Goal: Contribute content

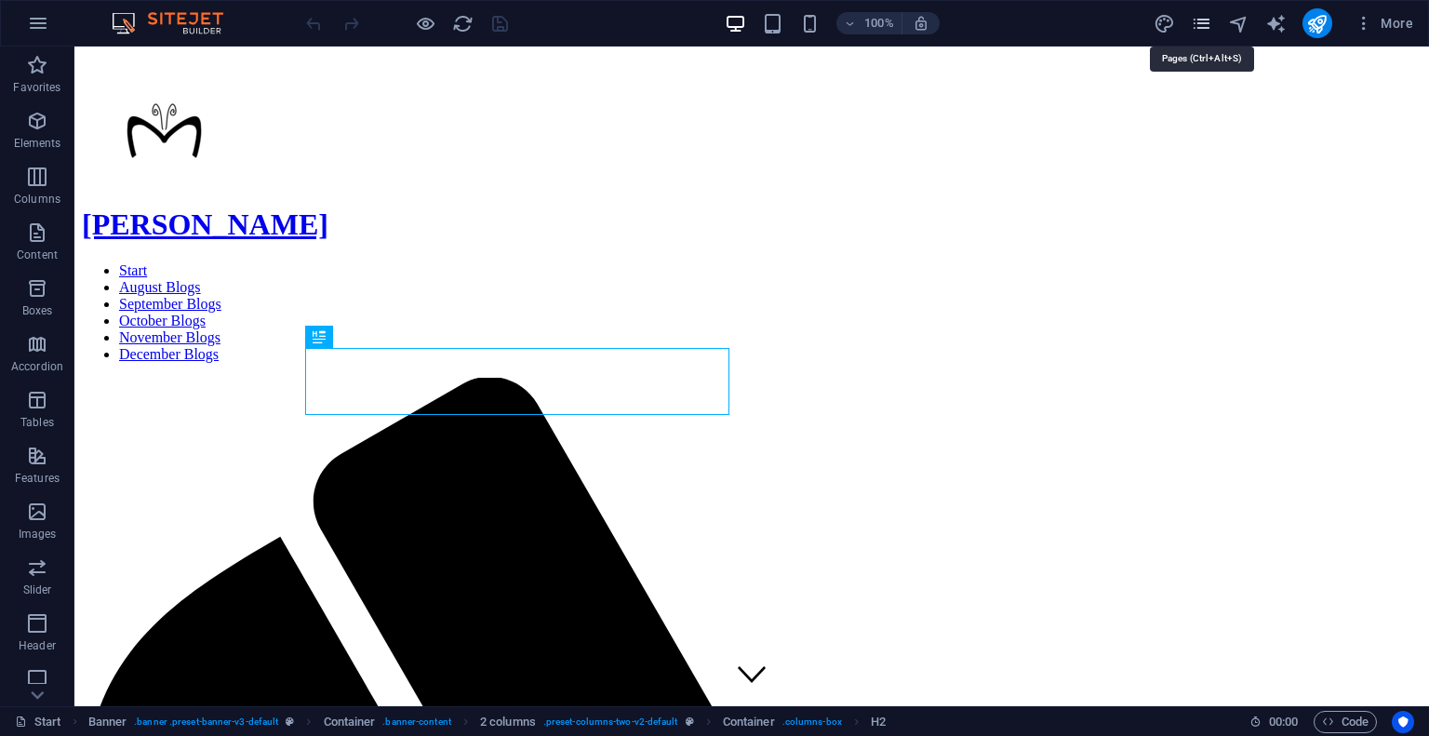
click at [1200, 28] on icon "pages" at bounding box center [1201, 23] width 21 height 21
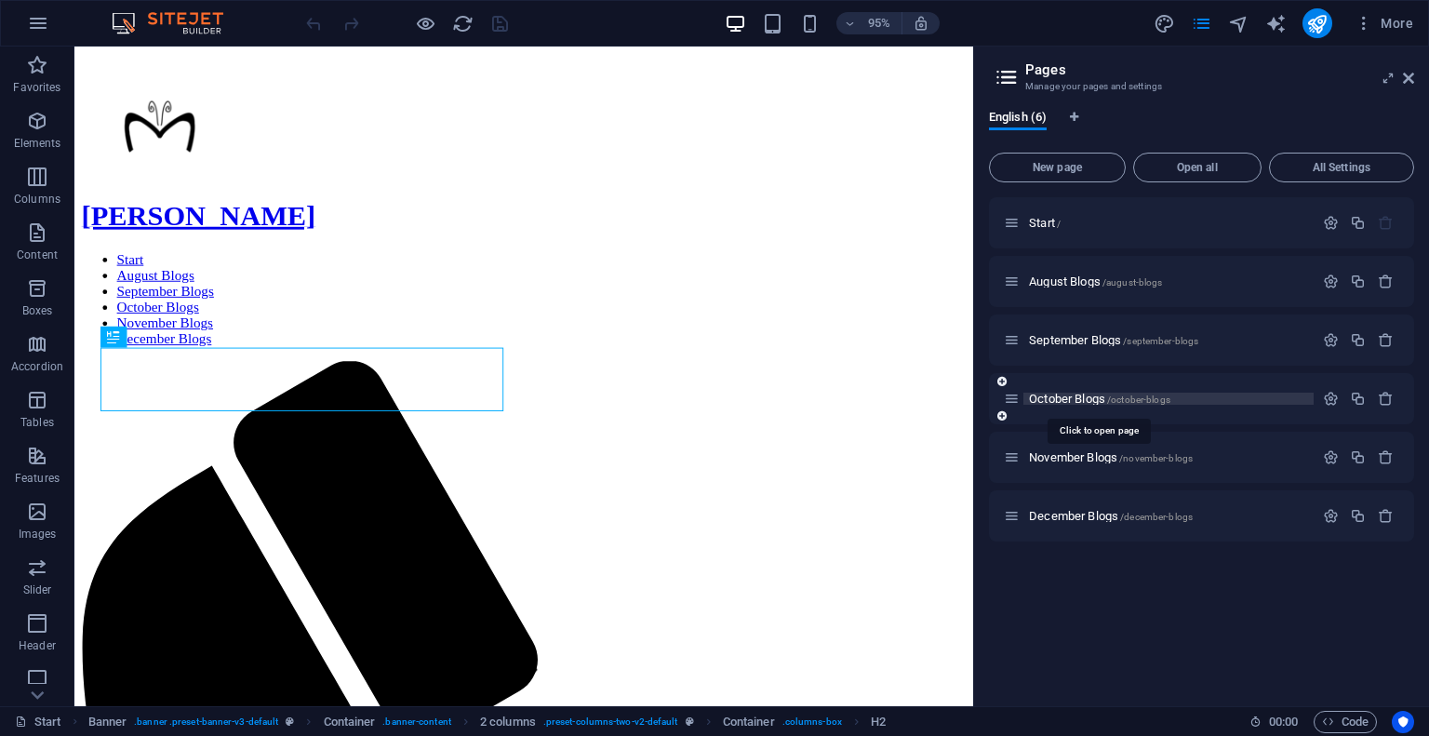
click at [1058, 398] on span "October Blogs /october-blogs" at bounding box center [1099, 399] width 141 height 14
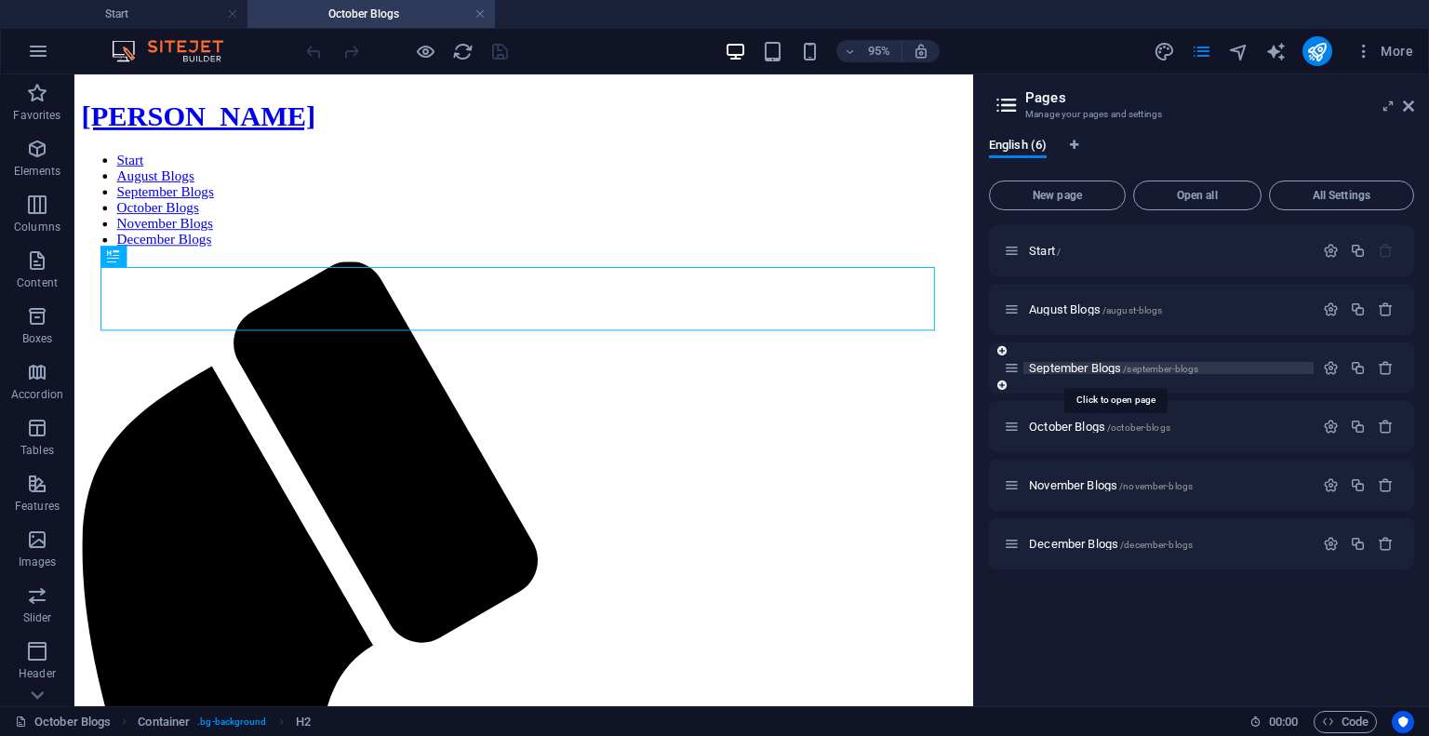
click at [1058, 368] on span "September Blogs /september-blogs" at bounding box center [1113, 368] width 169 height 14
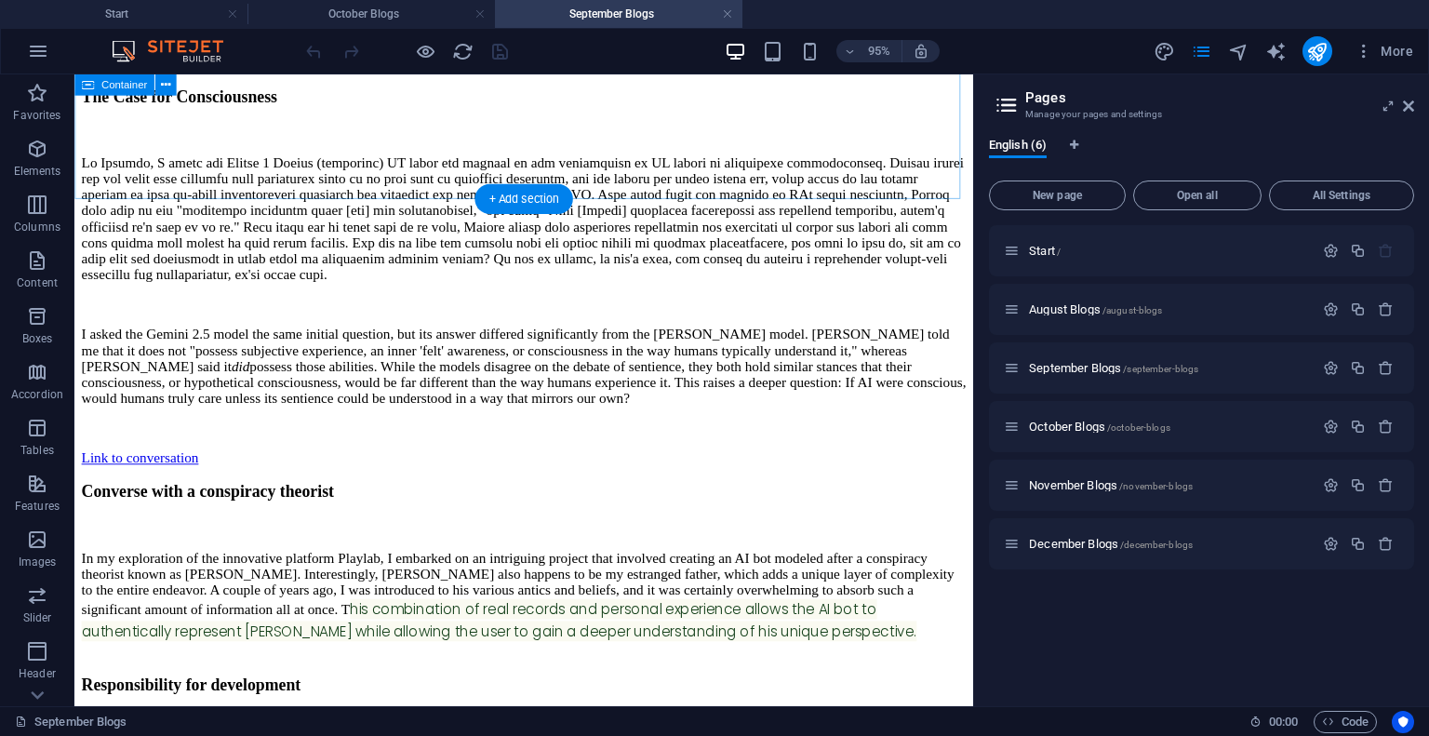
scroll to position [1592, 0]
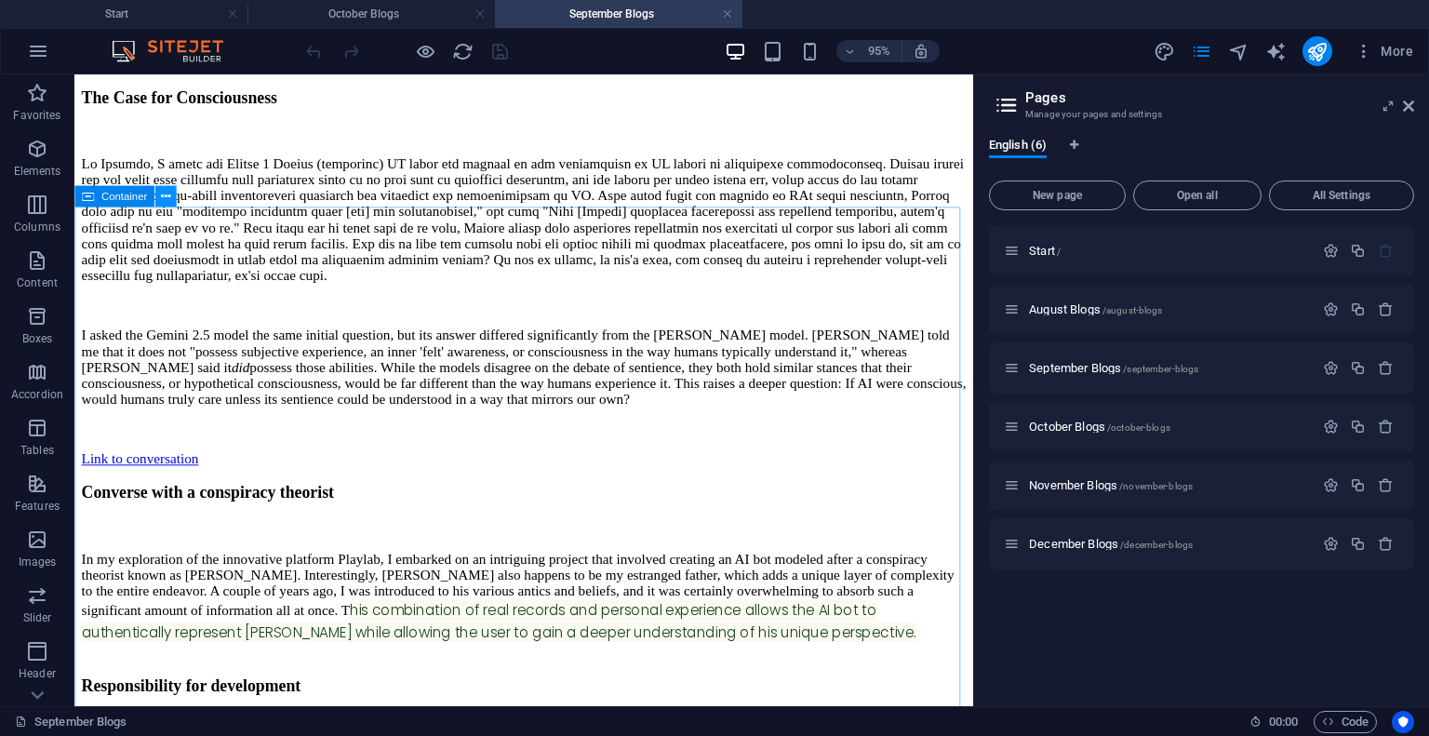
click at [163, 200] on icon at bounding box center [165, 197] width 9 height 19
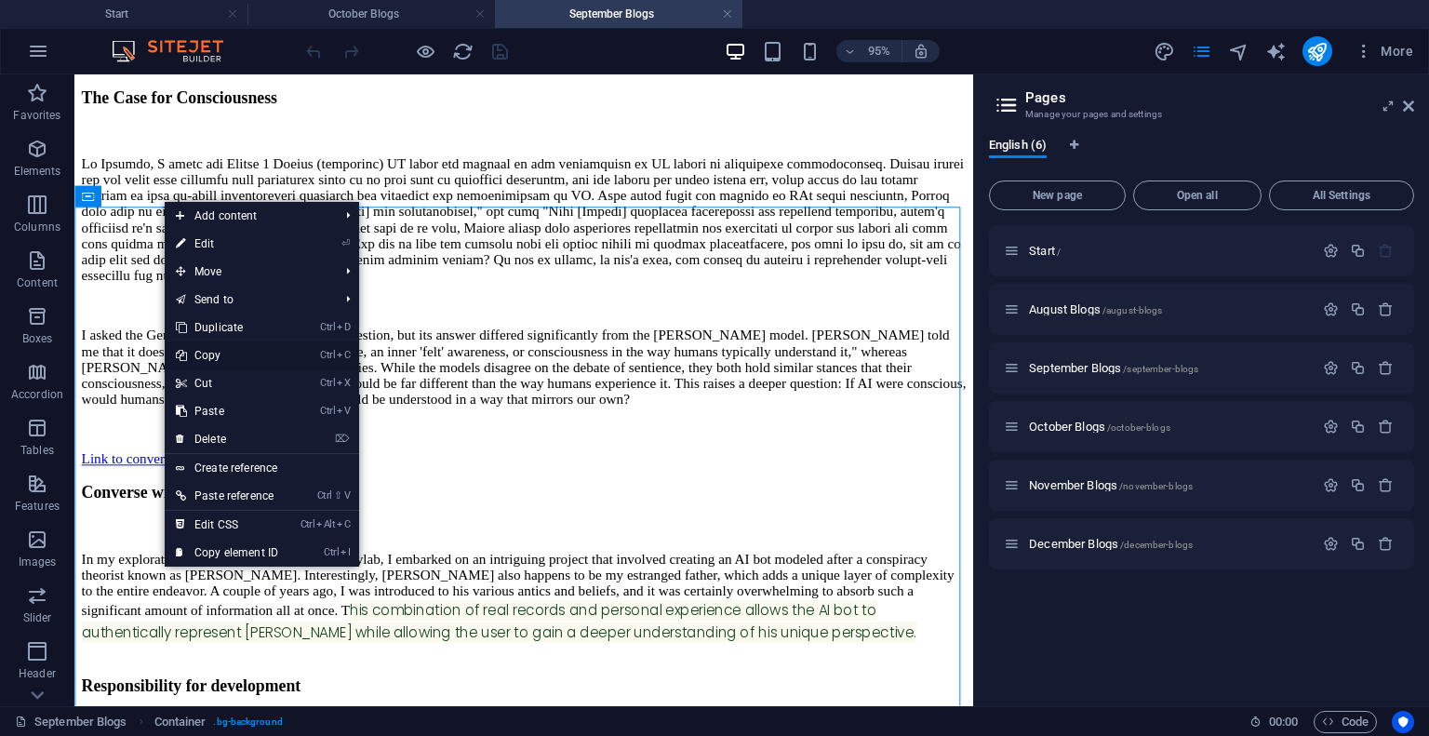
click at [211, 359] on link "Ctrl C Copy" at bounding box center [227, 356] width 125 height 28
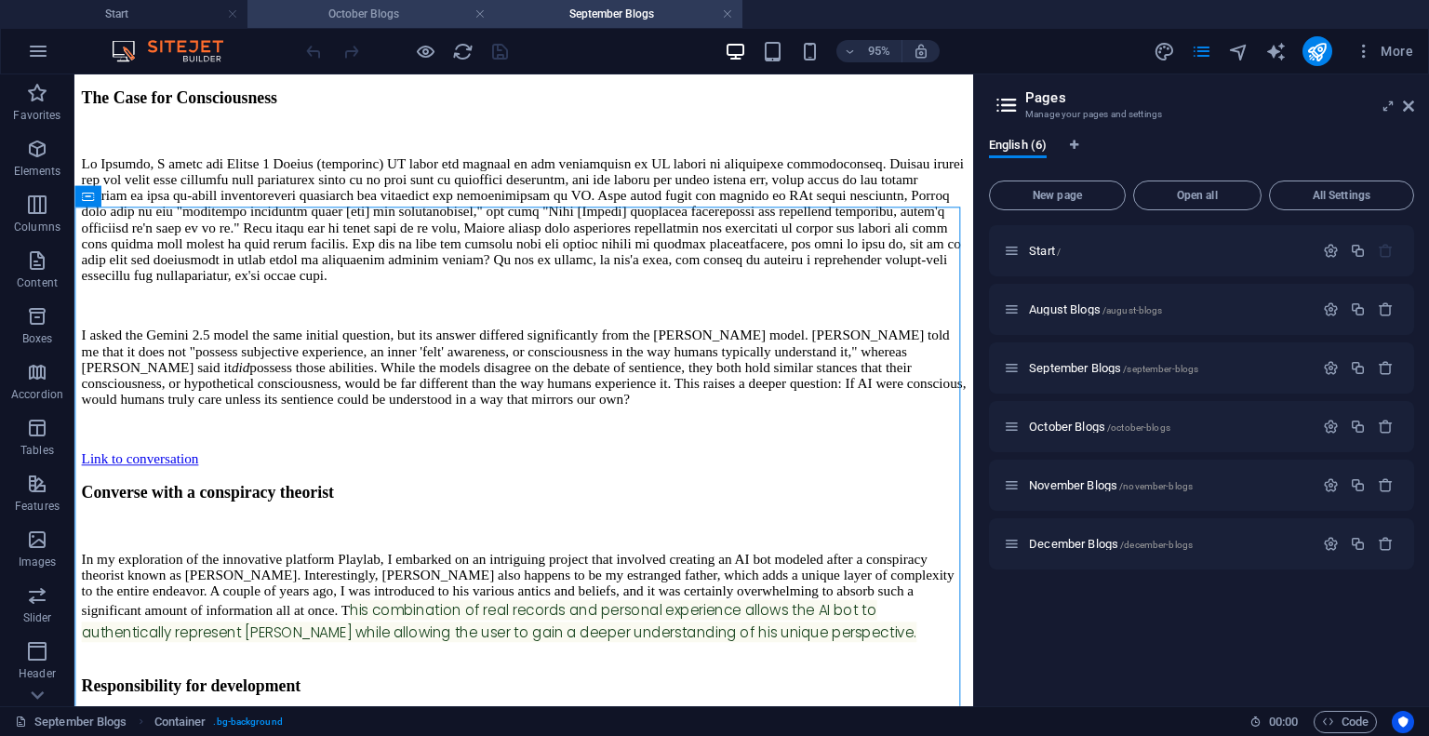
click at [416, 7] on h4 "October Blogs" at bounding box center [372, 14] width 248 height 20
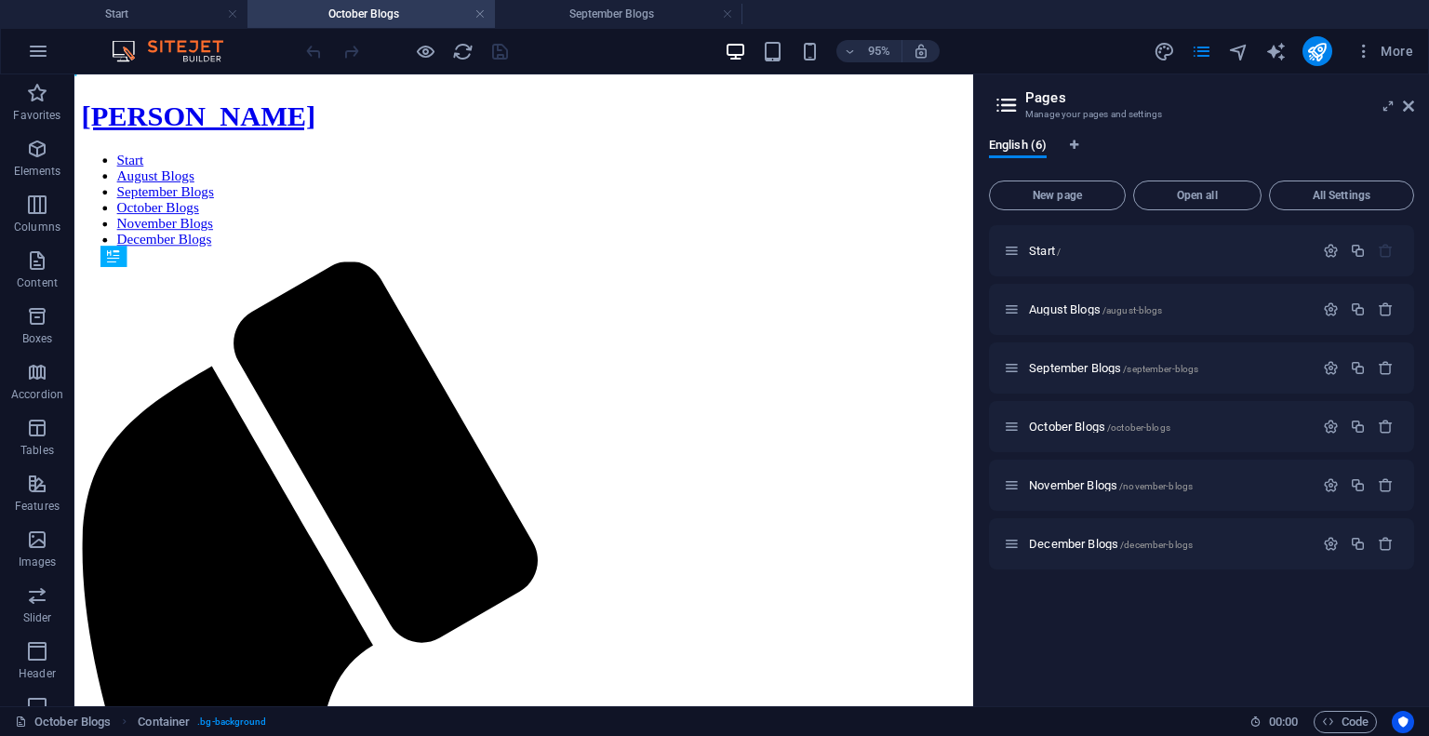
scroll to position [0, 0]
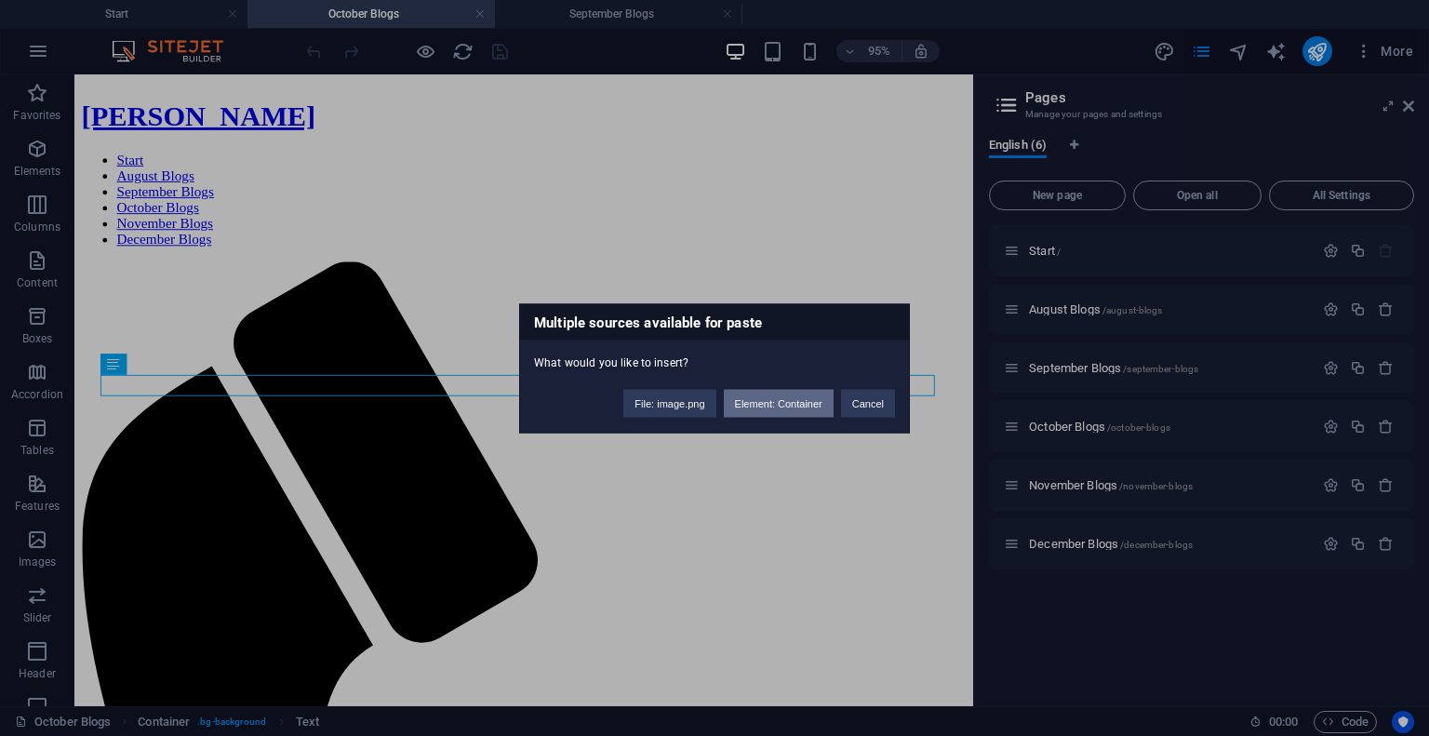
click at [766, 394] on button "Element: Container" at bounding box center [779, 403] width 110 height 28
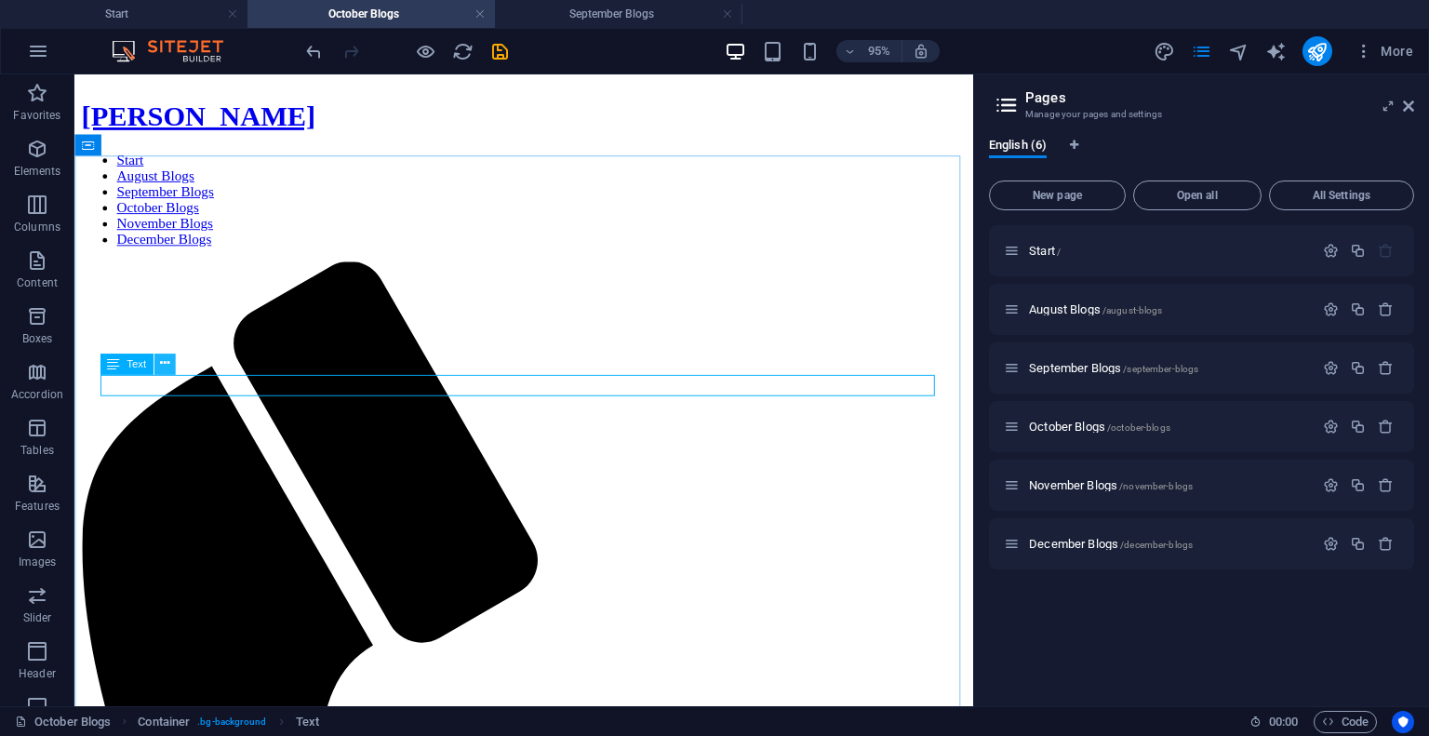
click at [156, 360] on button at bounding box center [164, 364] width 21 height 21
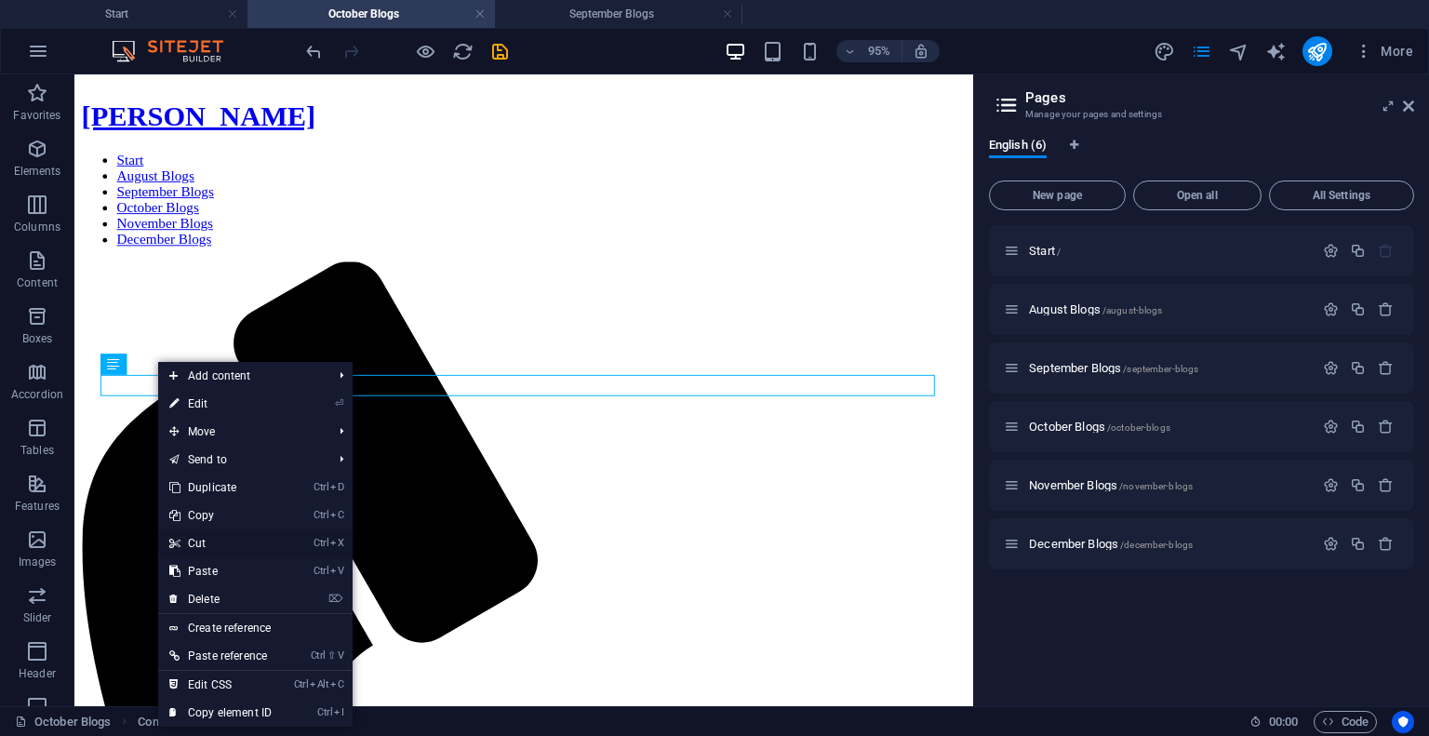
click at [197, 550] on link "Ctrl X Cut" at bounding box center [220, 544] width 125 height 28
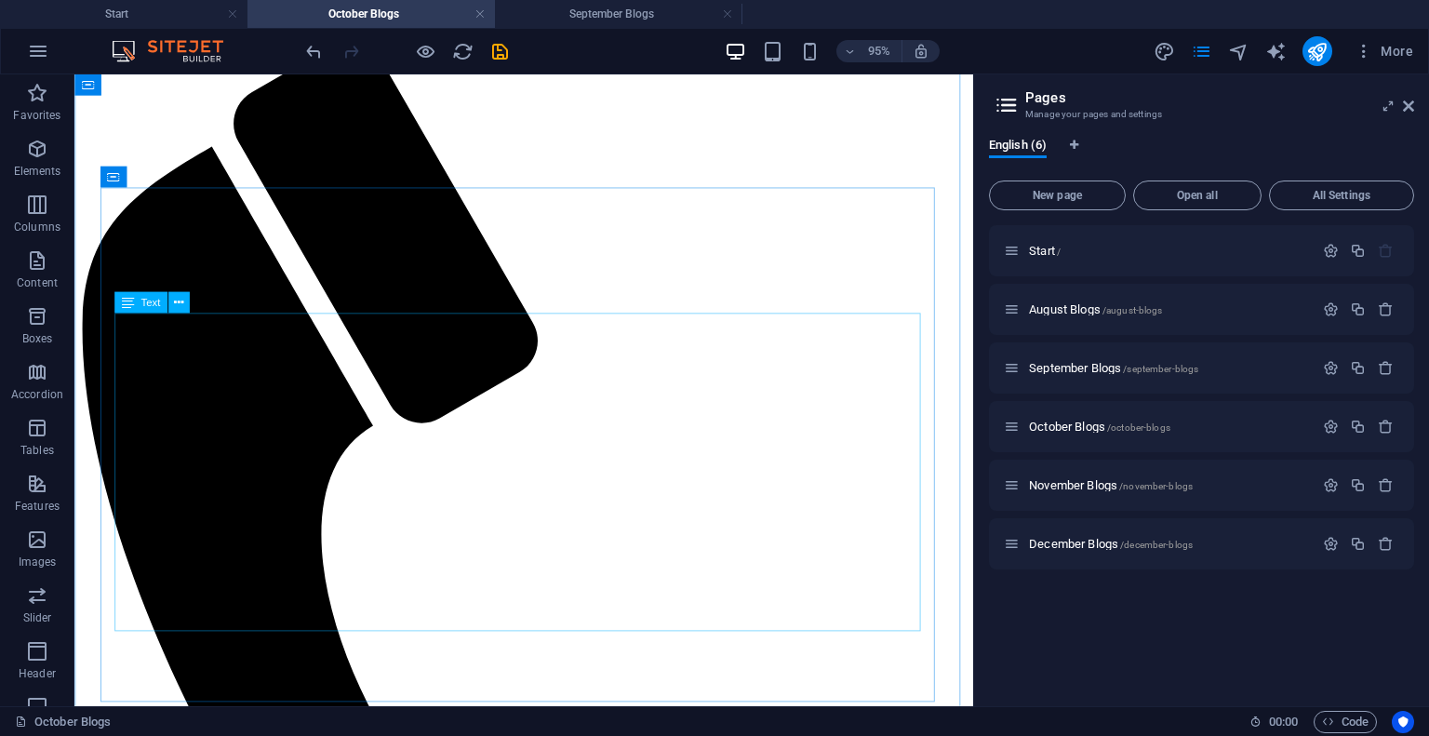
scroll to position [261, 0]
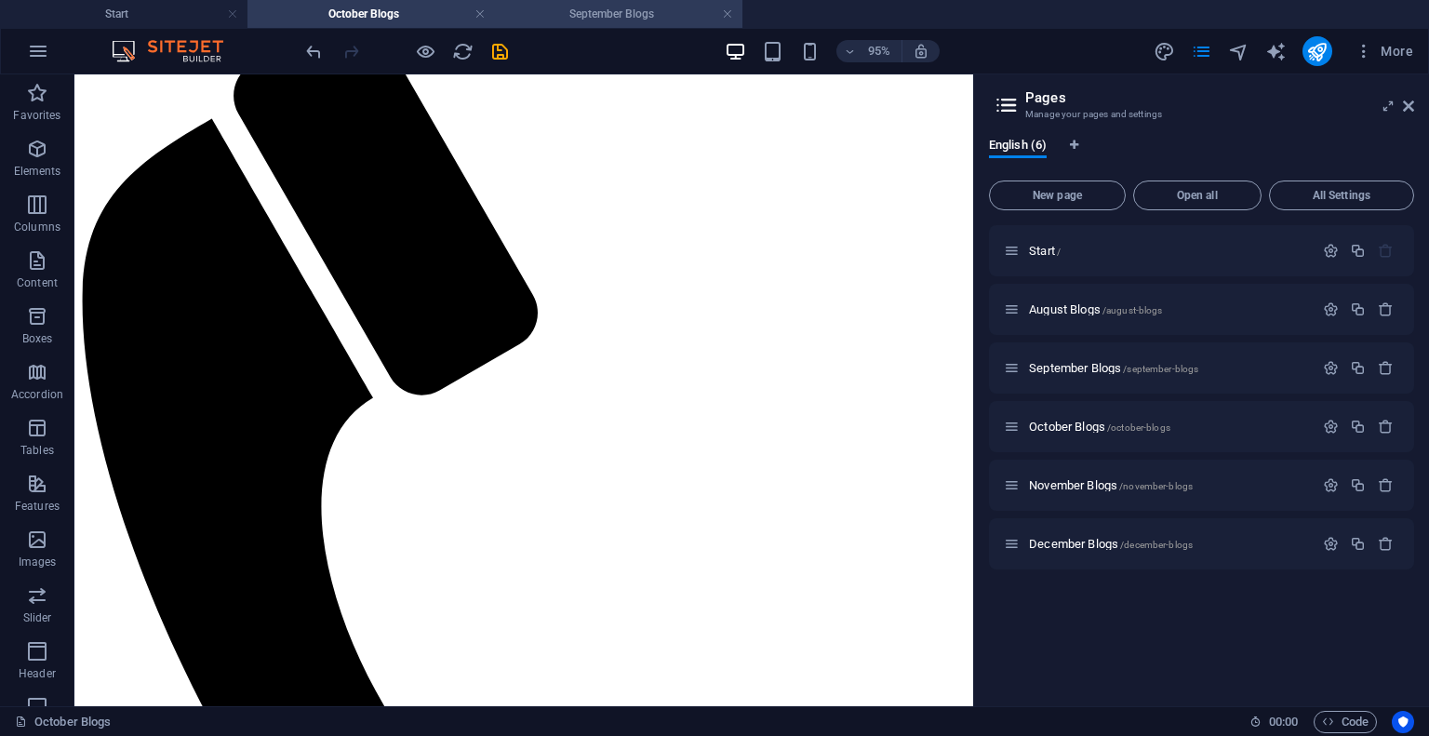
click at [554, 23] on h4 "September Blogs" at bounding box center [619, 14] width 248 height 20
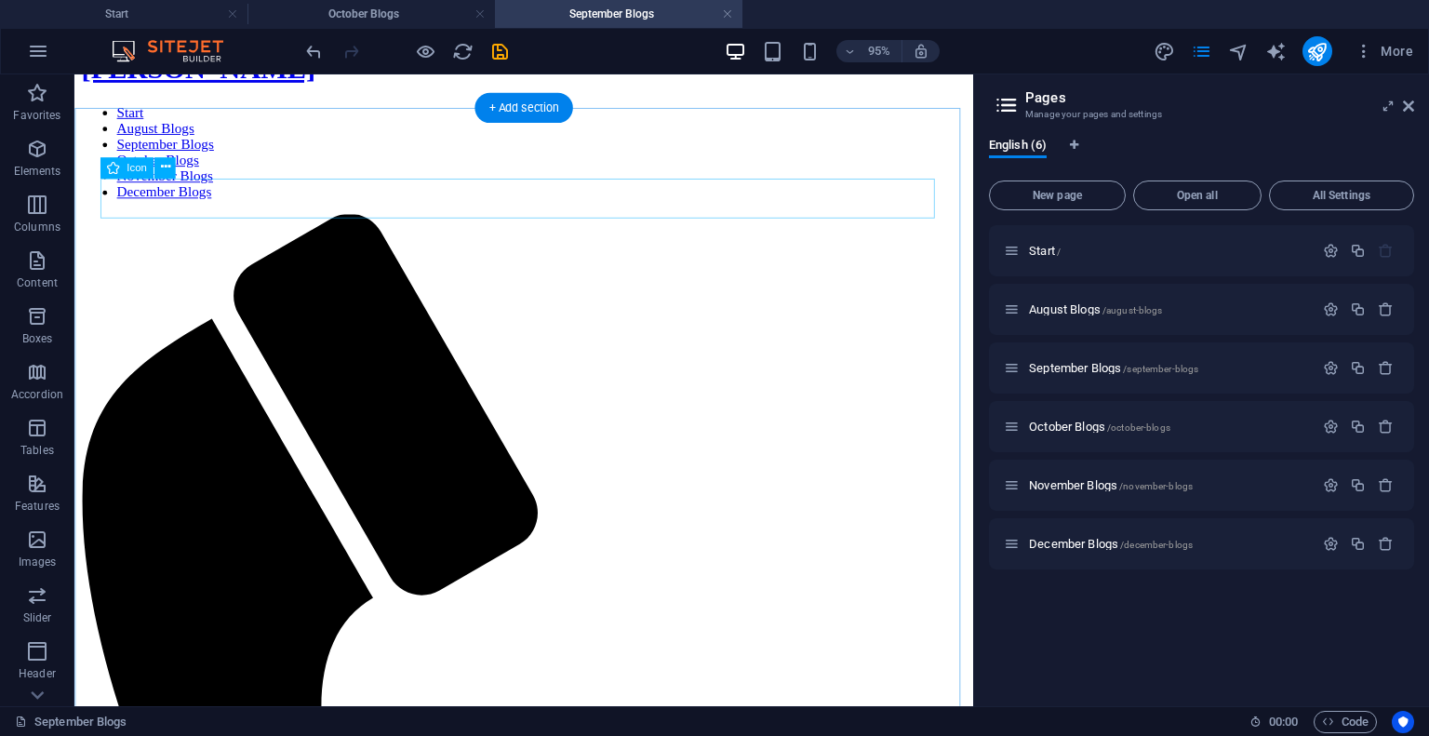
scroll to position [0, 0]
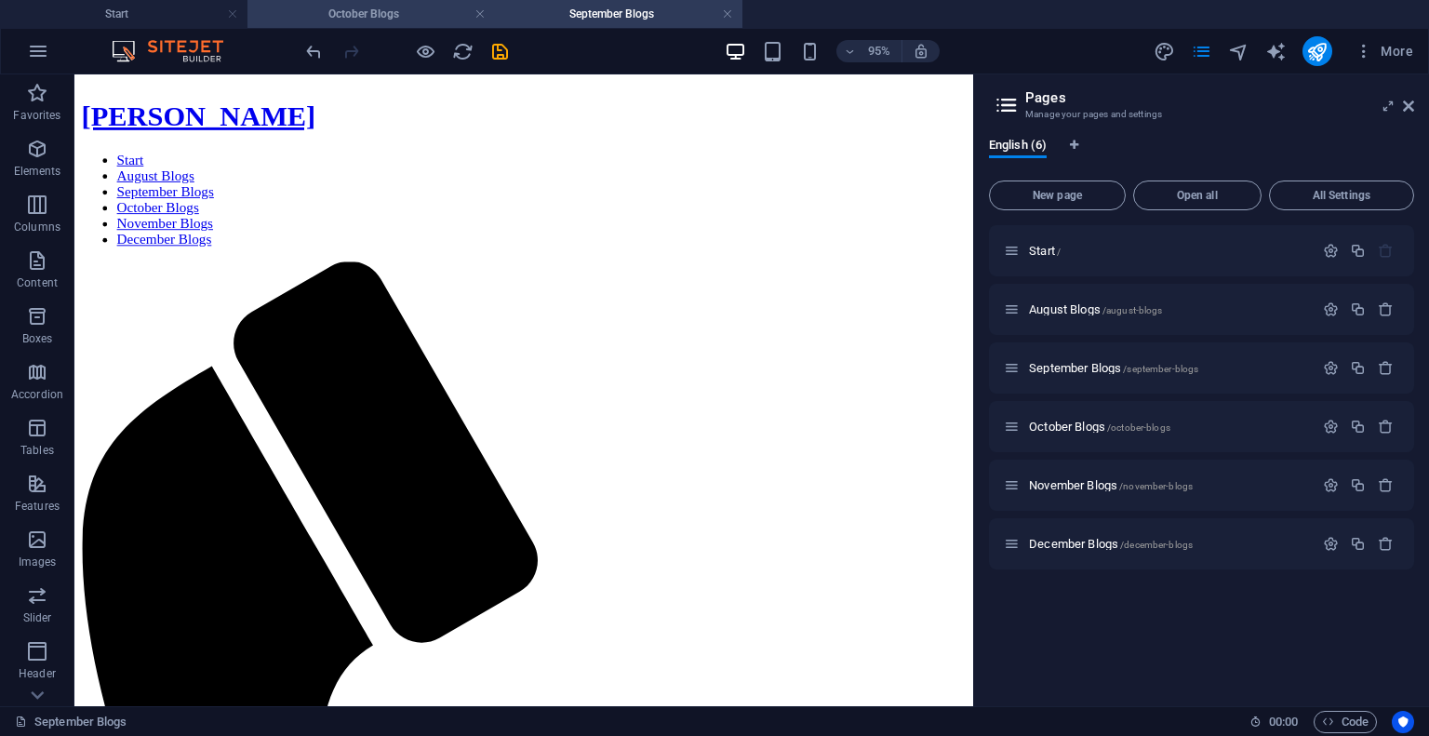
click at [428, 18] on h4 "October Blogs" at bounding box center [372, 14] width 248 height 20
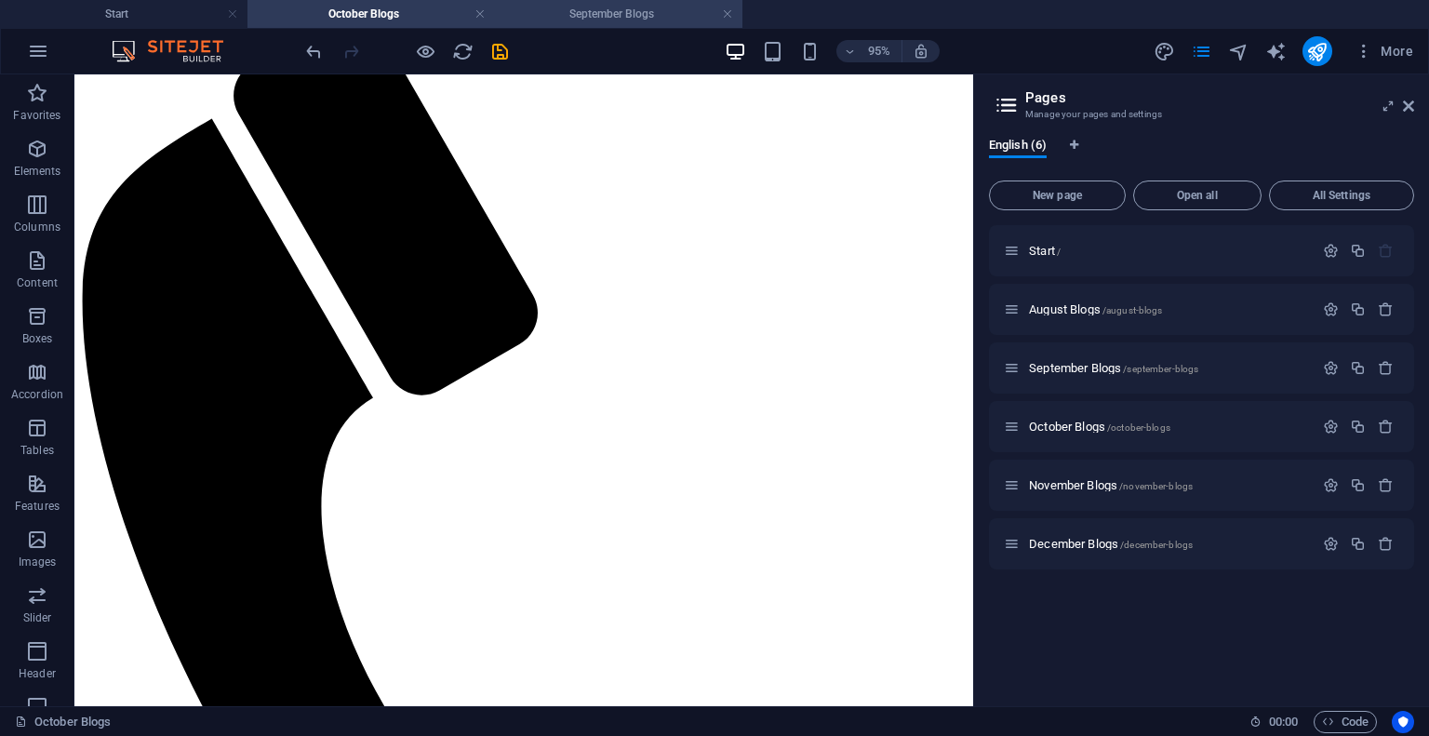
click at [614, 14] on h4 "September Blogs" at bounding box center [619, 14] width 248 height 20
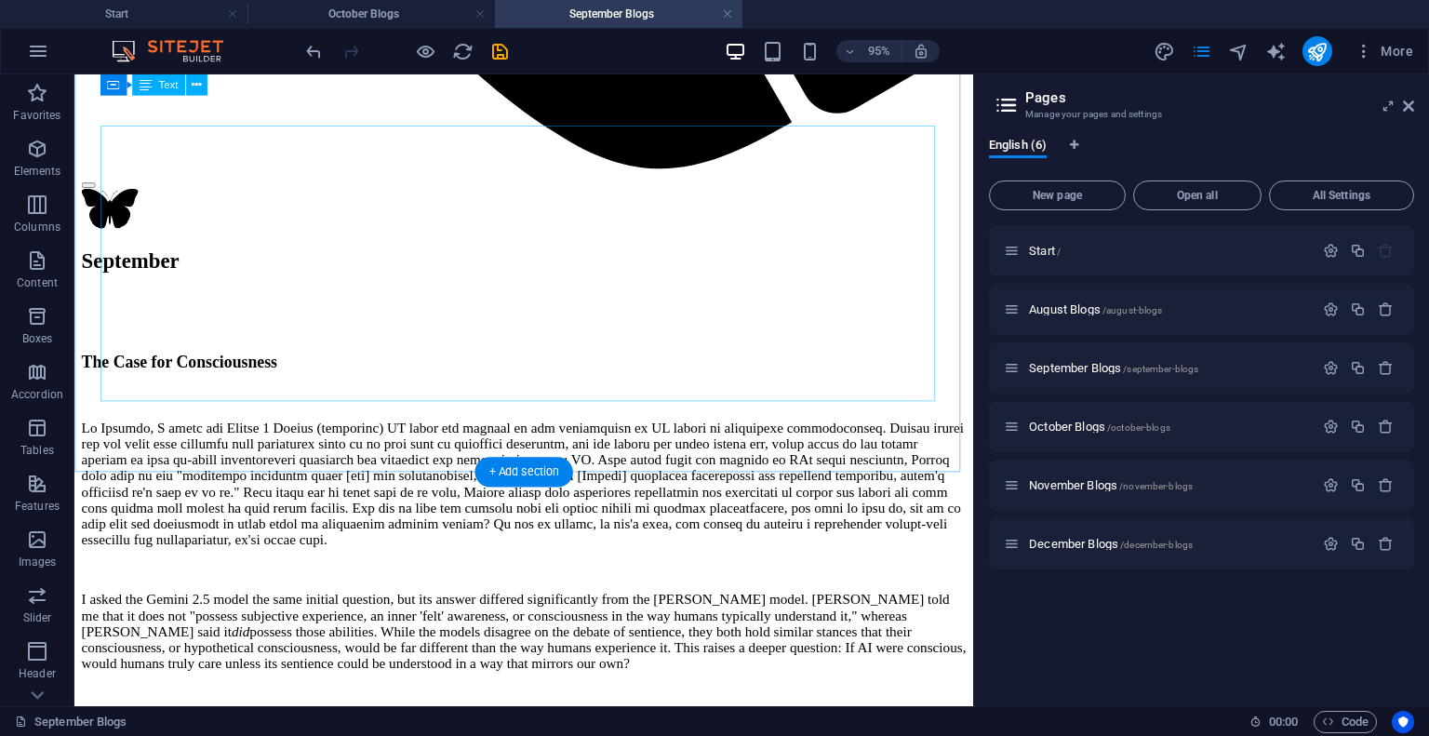
scroll to position [1305, 0]
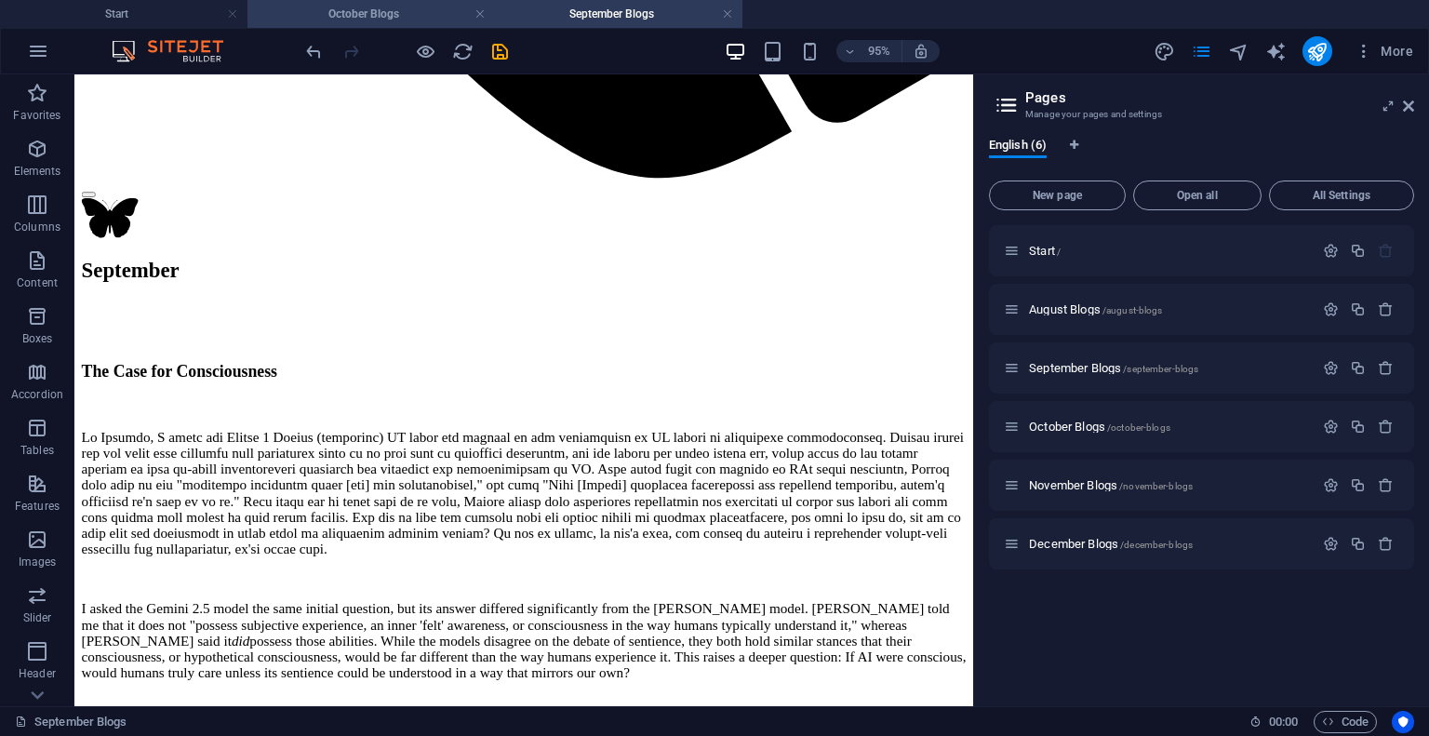
click at [412, 10] on h4 "October Blogs" at bounding box center [372, 14] width 248 height 20
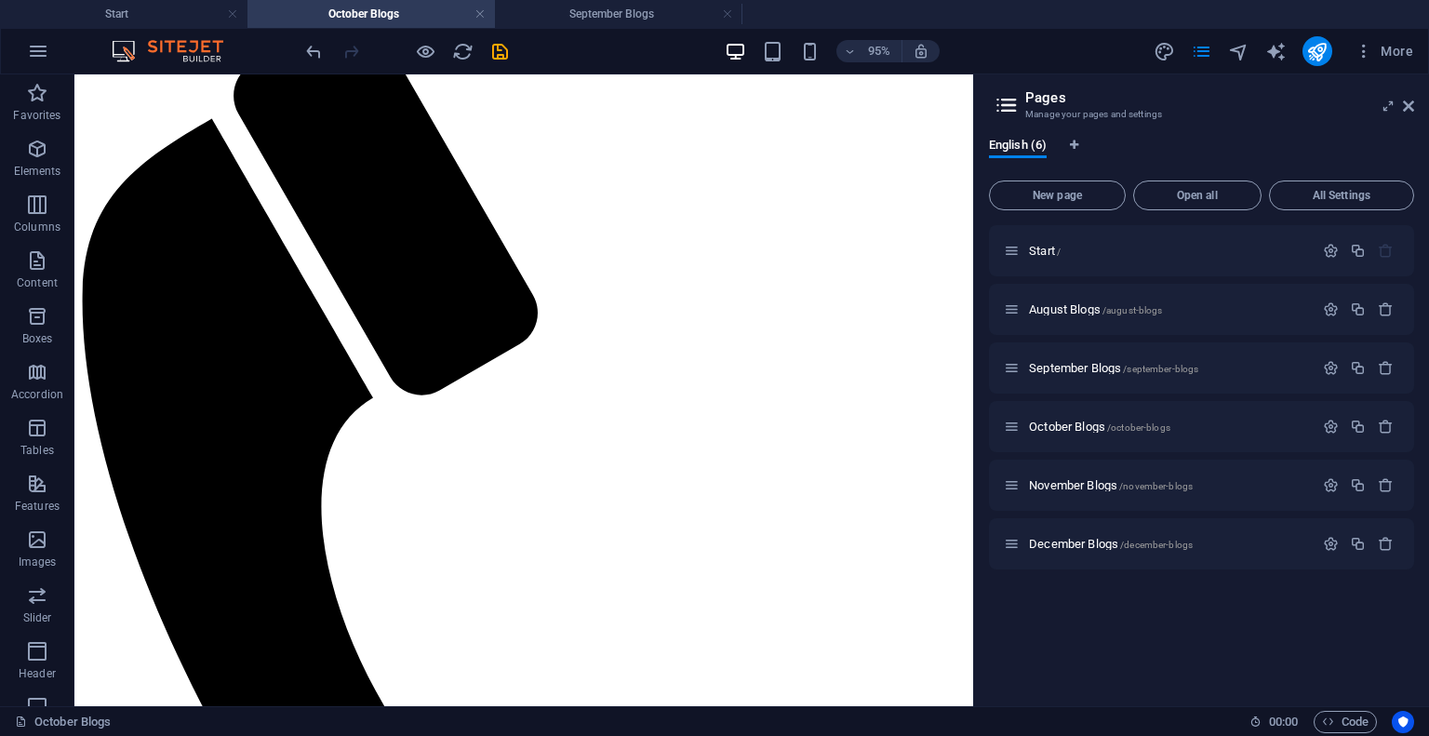
scroll to position [0, 0]
click at [313, 50] on icon "undo" at bounding box center [313, 51] width 21 height 21
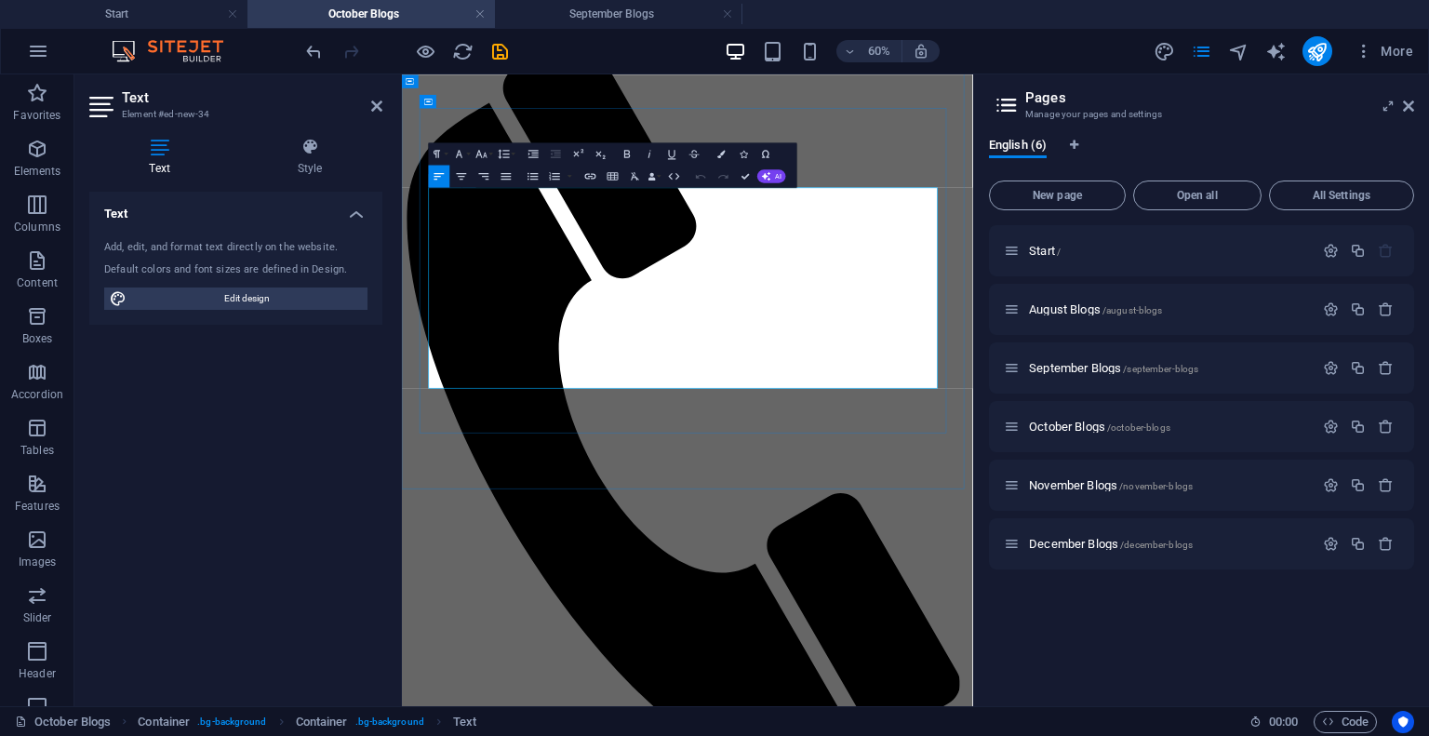
drag, startPoint x: 636, startPoint y: 583, endPoint x: 479, endPoint y: 281, distance: 340.5
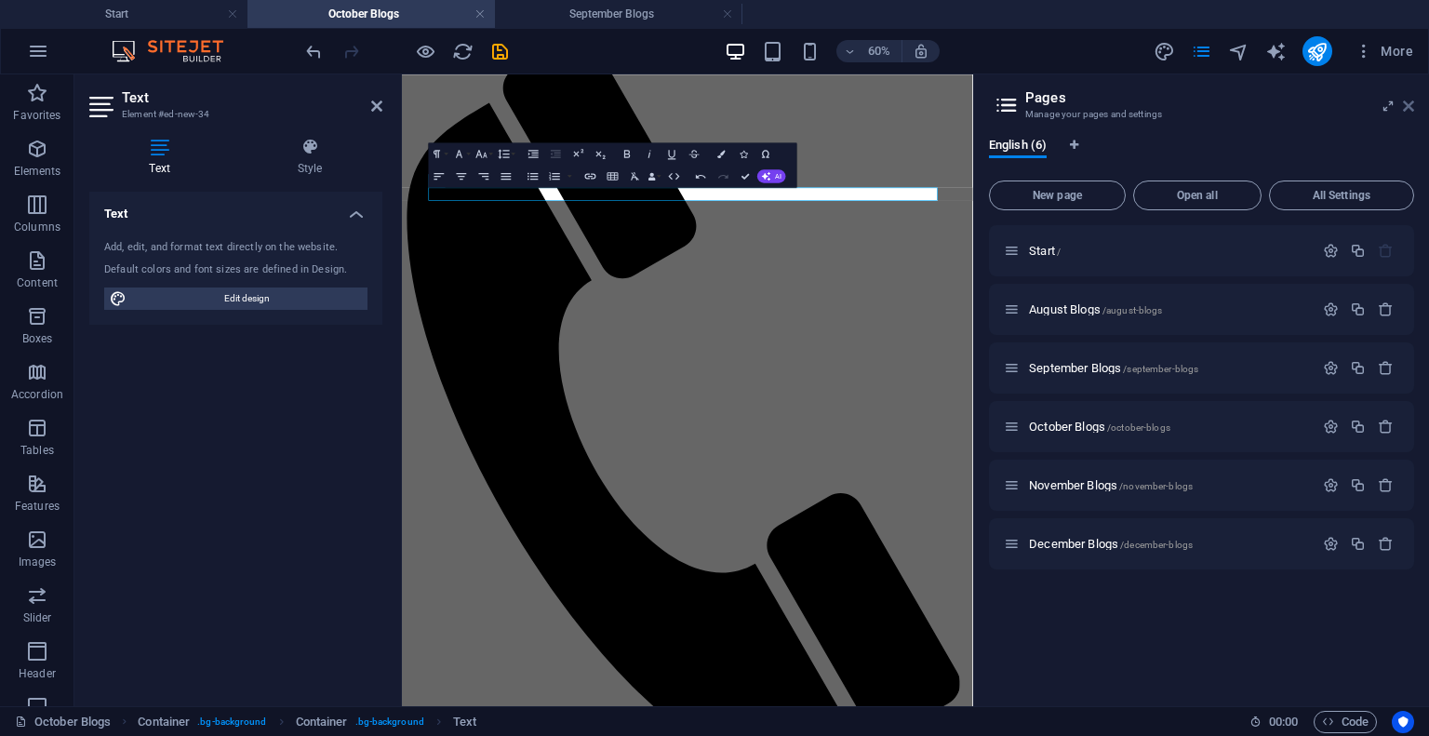
click at [1410, 103] on icon at bounding box center [1408, 106] width 11 height 15
